Goal: Transaction & Acquisition: Purchase product/service

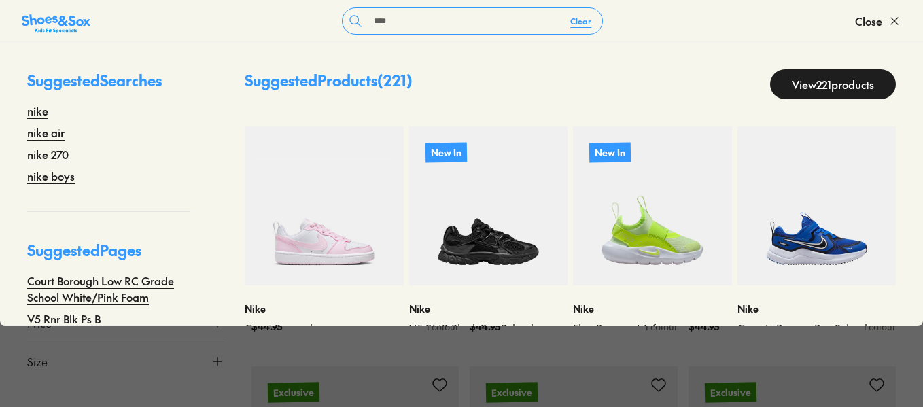
scroll to position [230, 0]
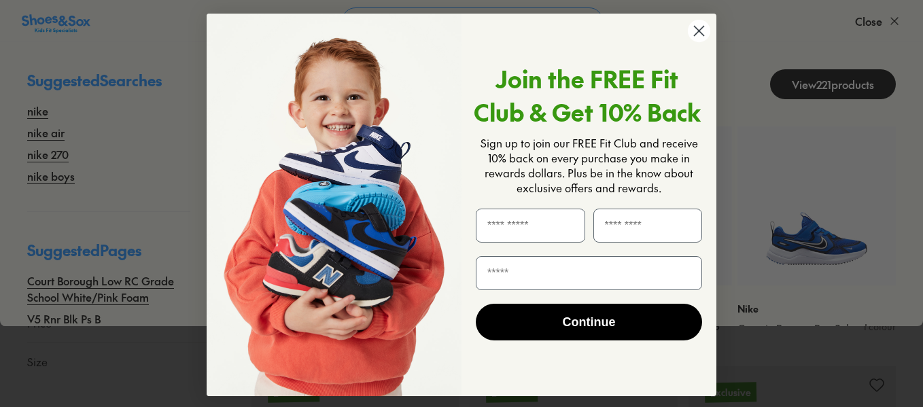
type input "****"
click at [698, 35] on circle "Close dialog" at bounding box center [698, 31] width 22 height 22
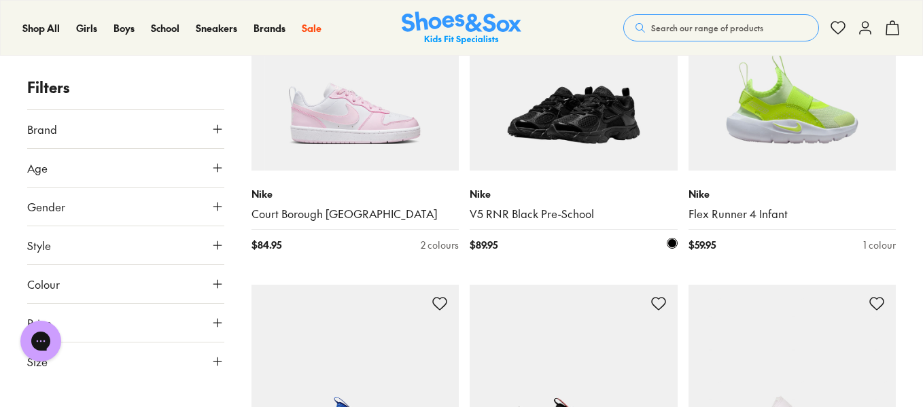
scroll to position [239, 0]
